Goal: Information Seeking & Learning: Learn about a topic

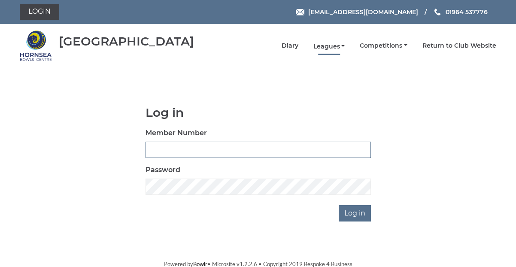
type input "0236"
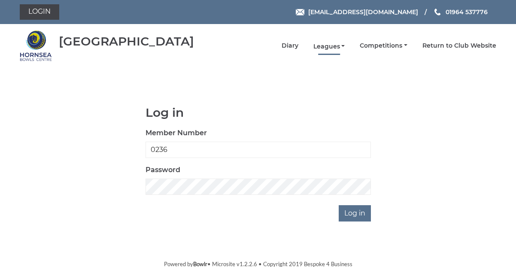
click at [327, 45] on link "Leagues" at bounding box center [329, 47] width 32 height 8
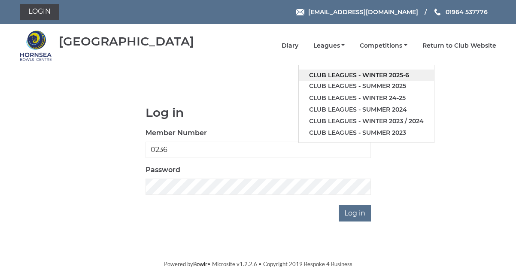
click at [383, 76] on link "Club leagues - Winter 2025-6" at bounding box center [366, 76] width 135 height 12
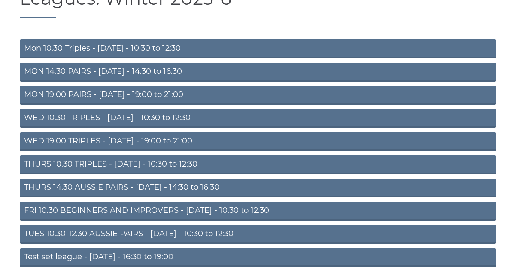
scroll to position [86, 0]
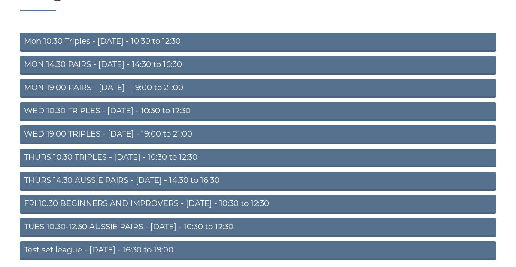
click at [109, 176] on link "THURS 14.30 AUSSIE PAIRS - Thursday - 14:30 to 16:30" at bounding box center [258, 181] width 477 height 19
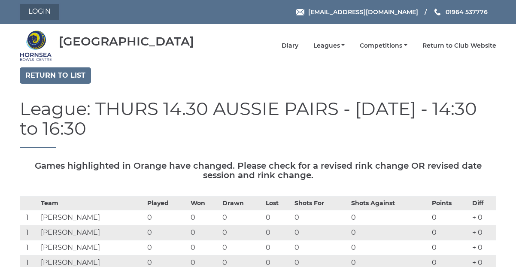
click at [37, 9] on link "Login" at bounding box center [39, 11] width 39 height 15
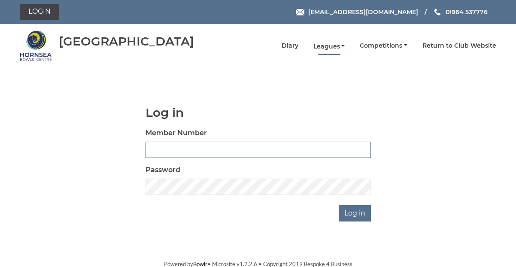
type input "0236"
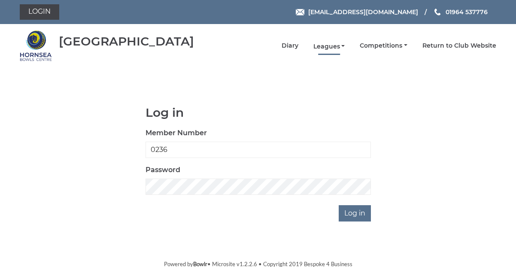
click at [331, 47] on link "Leagues" at bounding box center [329, 47] width 32 height 8
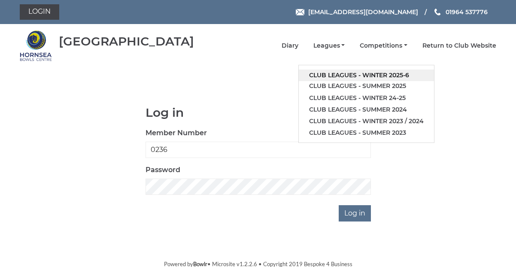
click at [375, 75] on link "Club leagues - Winter 2025-6" at bounding box center [366, 76] width 135 height 12
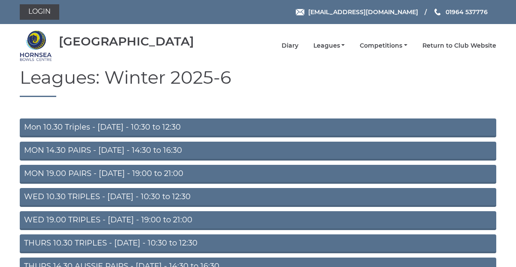
click at [116, 151] on link "MON 14.30 PAIRS - Monday - 14:30 to 16:30" at bounding box center [258, 151] width 477 height 19
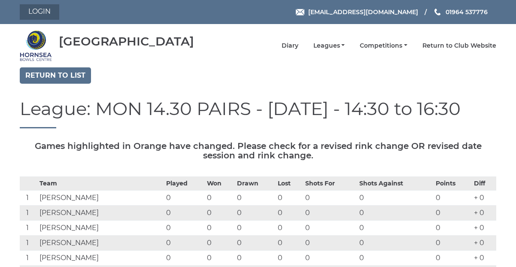
click at [43, 9] on link "Login" at bounding box center [39, 11] width 39 height 15
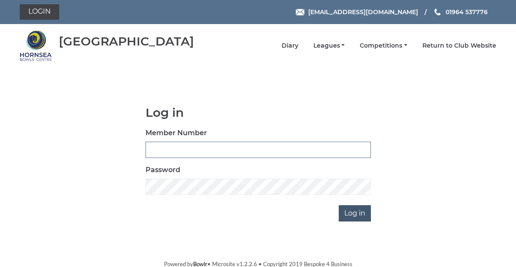
type input "0236"
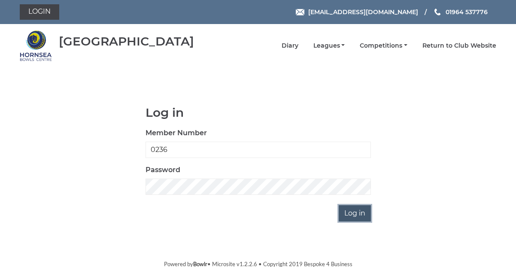
click at [352, 213] on input "Log in" at bounding box center [355, 213] width 32 height 16
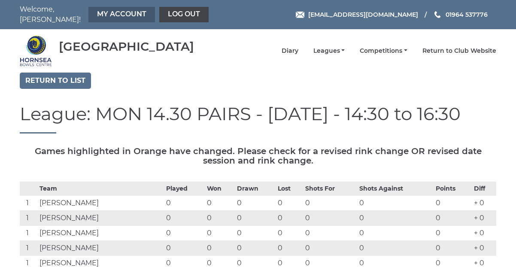
click at [130, 9] on link "My Account" at bounding box center [121, 14] width 67 height 15
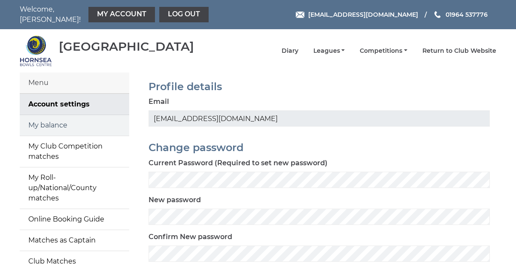
click at [58, 118] on link "My balance" at bounding box center [74, 125] width 109 height 21
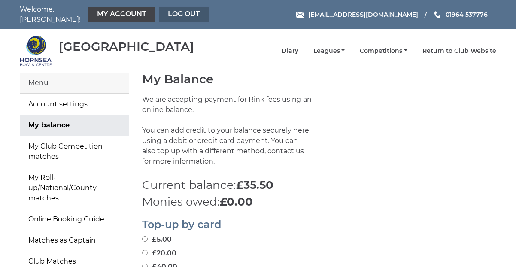
click at [186, 10] on link "Log out" at bounding box center [183, 14] width 49 height 15
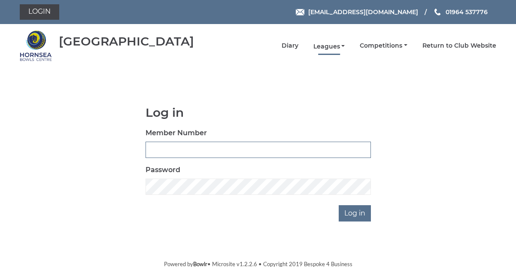
type input "0236"
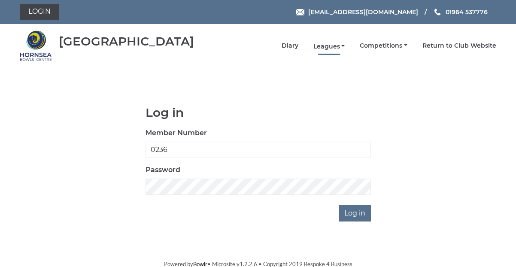
click at [333, 46] on link "Leagues" at bounding box center [329, 47] width 32 height 8
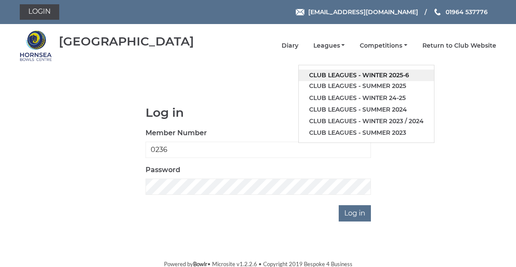
click at [337, 78] on link "Club leagues - Winter 2025-6" at bounding box center [366, 76] width 135 height 12
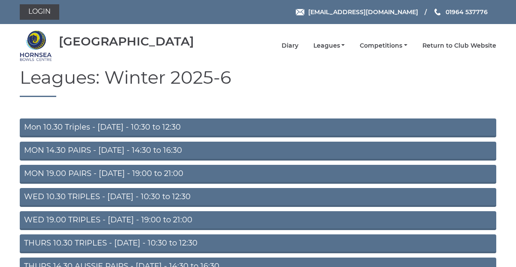
click at [199, 218] on link "WED 19.00 TRIPLES - [DATE] - 19:00 to 21:00" at bounding box center [258, 220] width 477 height 19
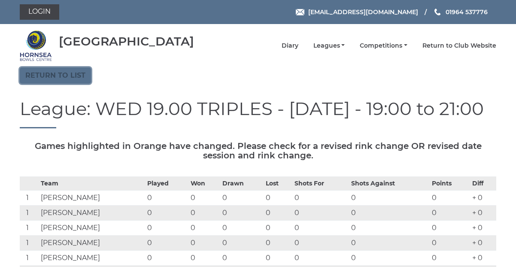
click at [64, 76] on link "Return to list" at bounding box center [55, 75] width 71 height 16
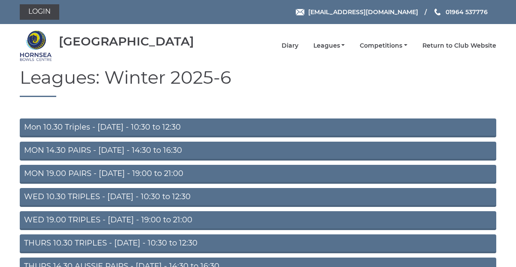
click at [155, 126] on link "Mon 10.30 Triples - [DATE] - 10:30 to 12:30" at bounding box center [258, 127] width 477 height 19
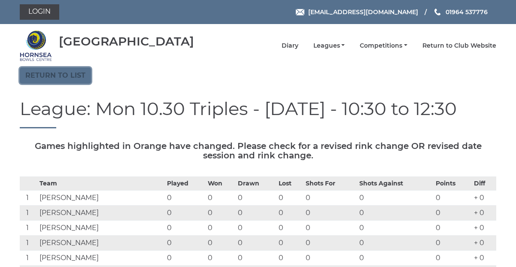
click at [76, 75] on link "Return to list" at bounding box center [55, 75] width 71 height 16
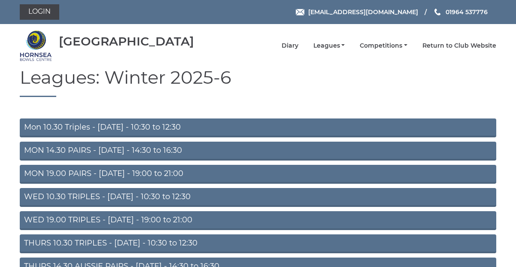
click at [121, 171] on link "MON 19.00 PAIRS - Monday - 19:00 to 21:00" at bounding box center [258, 174] width 477 height 19
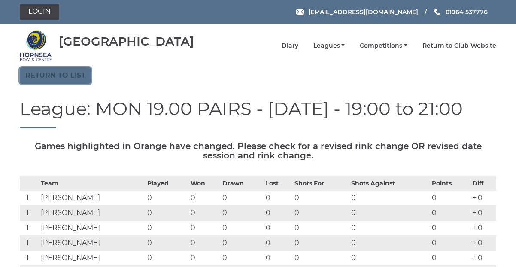
click at [74, 71] on link "Return to list" at bounding box center [55, 75] width 71 height 16
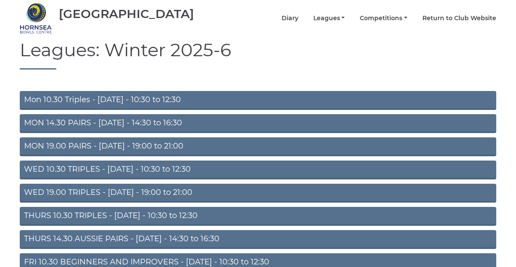
scroll to position [43, 0]
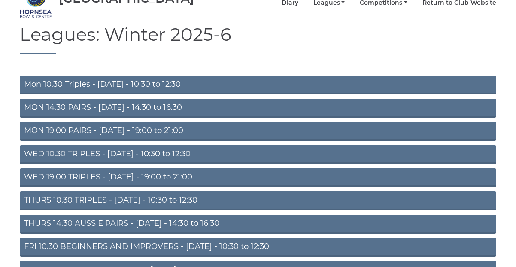
click at [164, 152] on link "WED 10.30 TRIPLES - Wednesday - 10:30 to 12:30" at bounding box center [258, 154] width 477 height 19
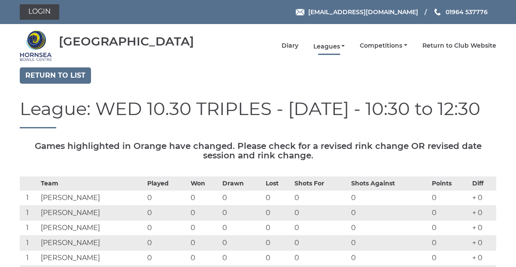
click at [332, 47] on link "Leagues" at bounding box center [329, 47] width 32 height 8
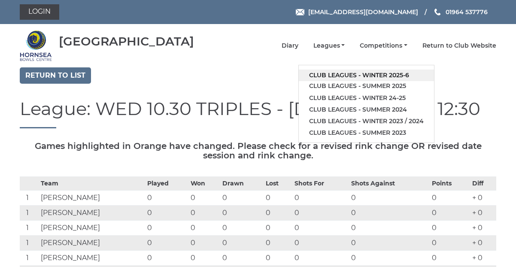
click at [385, 75] on link "Club leagues - Winter 2025-6" at bounding box center [366, 76] width 135 height 12
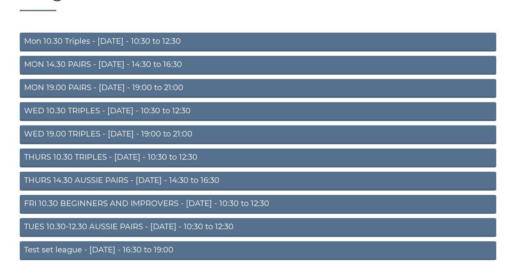
scroll to position [120, 0]
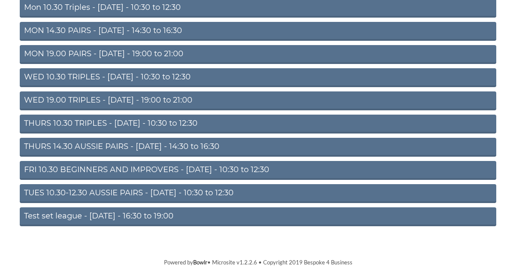
click at [130, 121] on link "THURS 10.30 TRIPLES - [DATE] - 10:30 to 12:30" at bounding box center [258, 124] width 477 height 19
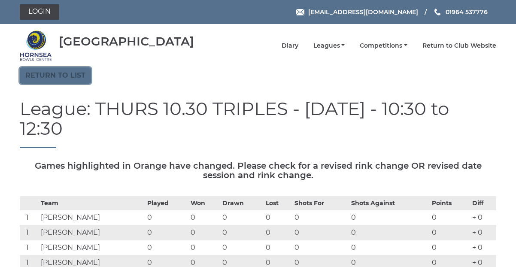
click at [65, 75] on link "Return to list" at bounding box center [55, 75] width 71 height 16
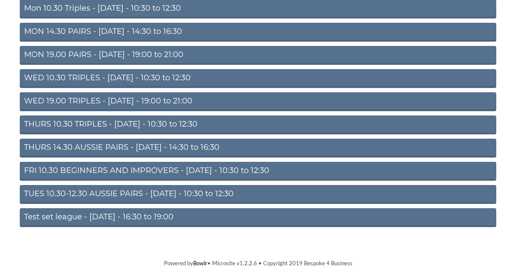
scroll to position [120, 0]
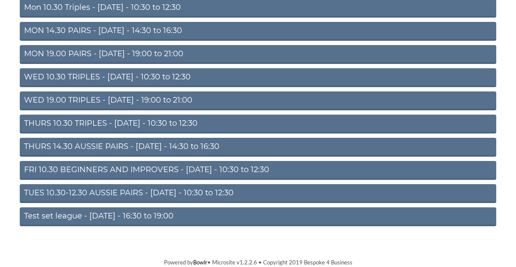
click at [130, 192] on link "TUES 10.30-12.30 AUSSIE PAIRS - [DATE] - 10:30 to 12:30" at bounding box center [258, 193] width 477 height 19
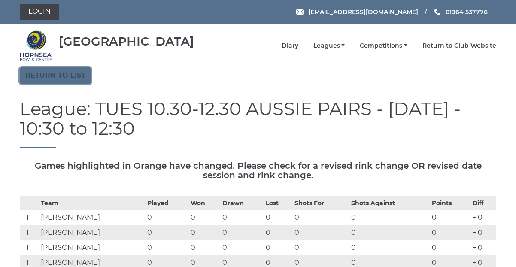
click at [70, 76] on link "Return to list" at bounding box center [55, 75] width 71 height 16
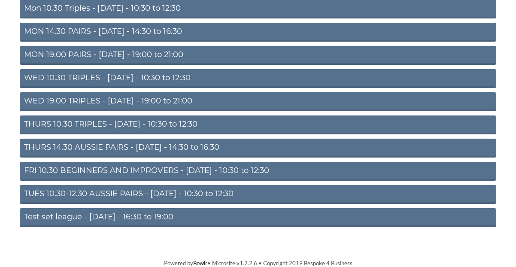
scroll to position [120, 0]
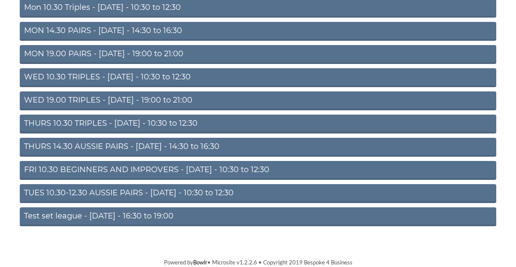
click at [72, 216] on link "Test set league - [DATE] - 16:30 to 19:00" at bounding box center [258, 216] width 477 height 19
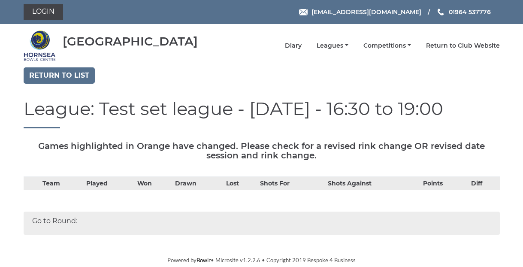
click at [115, 201] on div "Team Played Won Drawn Lost Shots For Shots Against Points Diff" at bounding box center [261, 189] width 489 height 27
click at [386, 46] on link "Competitions" at bounding box center [388, 47] width 48 height 8
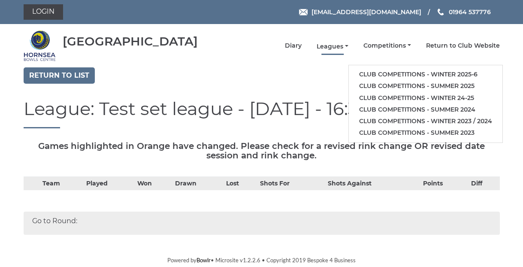
click at [337, 46] on link "Leagues" at bounding box center [333, 47] width 32 height 8
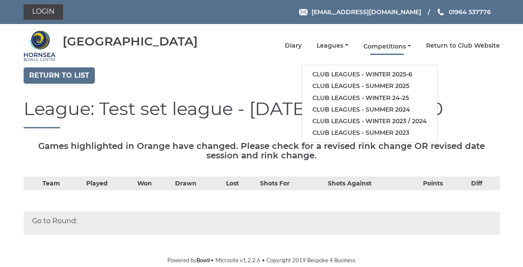
click at [393, 47] on link "Competitions" at bounding box center [388, 47] width 48 height 8
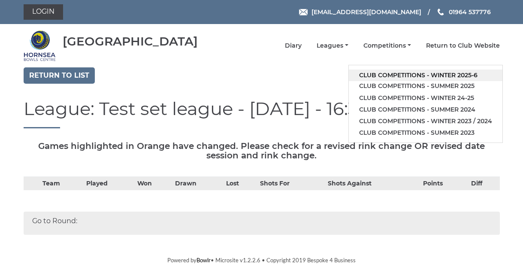
click at [408, 75] on link "Club competitions - Winter 2025-6" at bounding box center [426, 76] width 154 height 12
